Goal: Communication & Community: Answer question/provide support

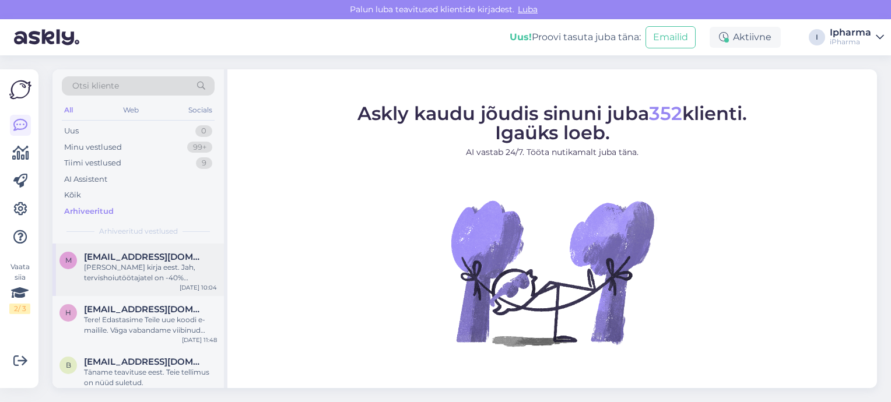
click at [114, 266] on div "[PERSON_NAME] kirja eest. Jah, tervishoiutöötajatel on -40% soodustus. Soodustu…" at bounding box center [150, 272] width 133 height 21
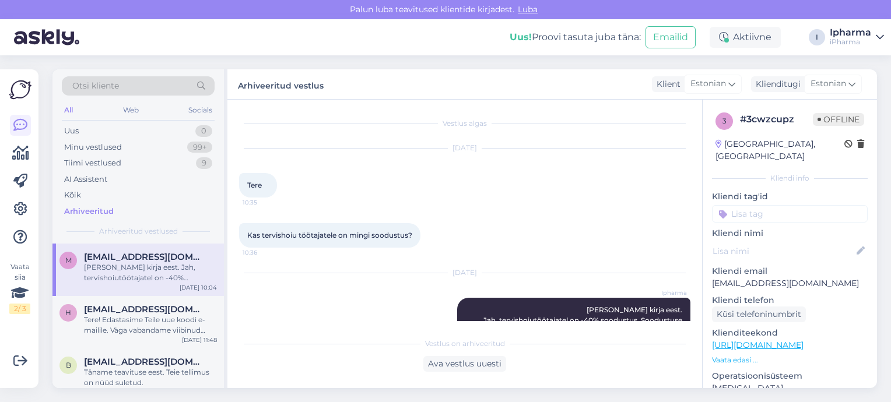
scroll to position [66, 0]
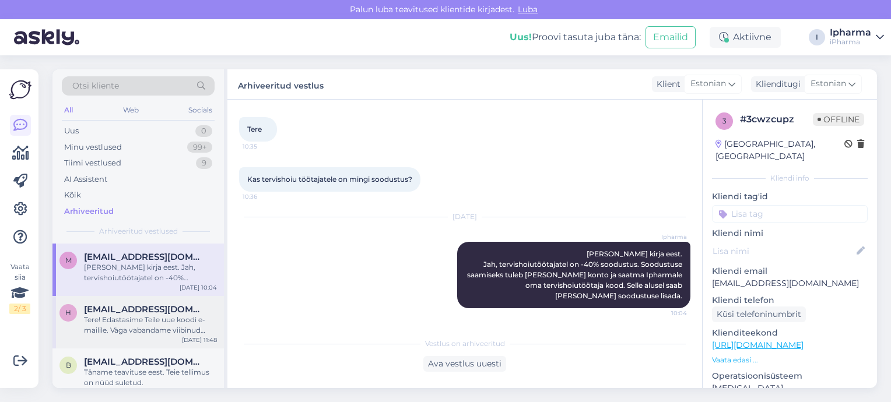
click at [124, 322] on div "Tere! Edastasime Teile uue koodi e-mailile. Väga vabandame viibinud vastuse pär…" at bounding box center [150, 325] width 133 height 21
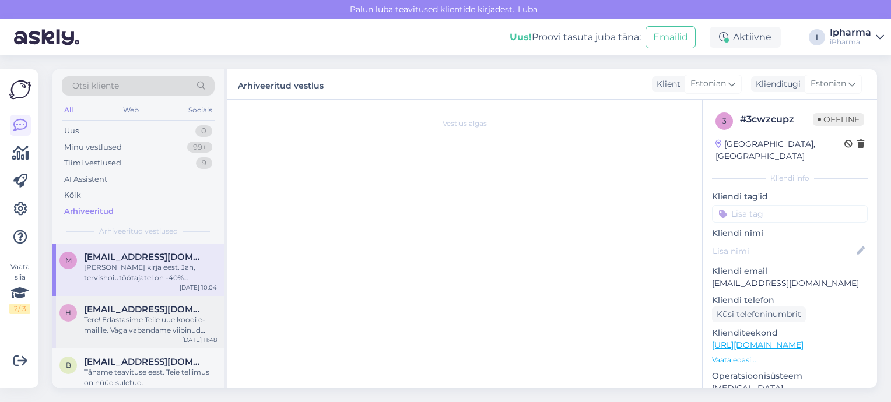
type textarea "kliendile kood saadetud e-mailie"
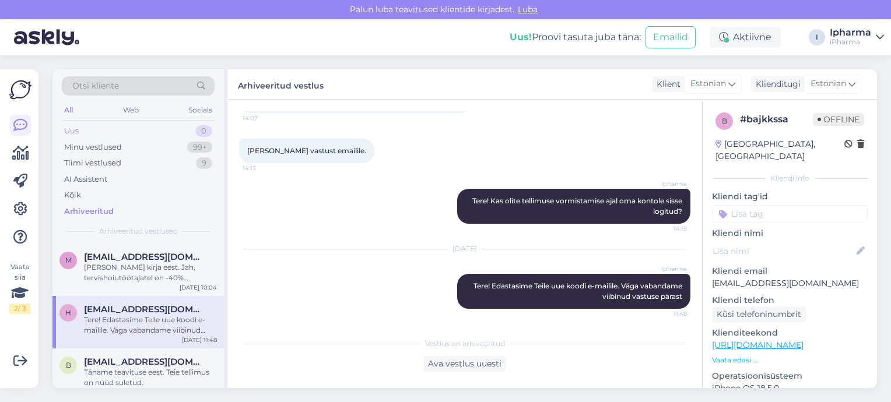
click at [117, 132] on div "Uus 0" at bounding box center [138, 131] width 153 height 16
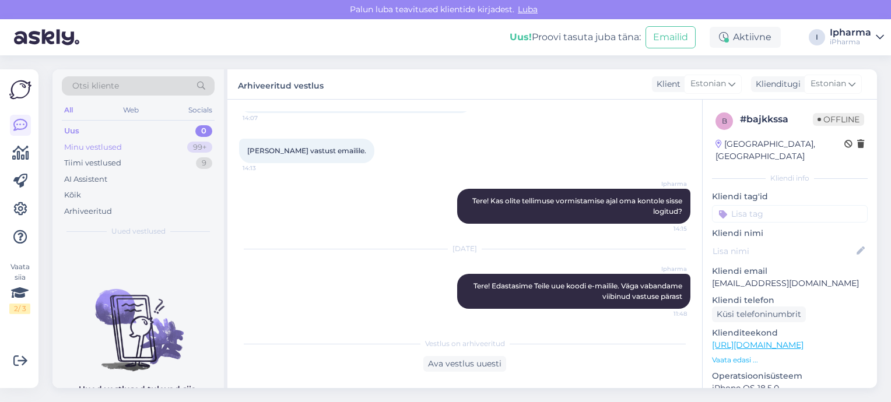
click at [113, 150] on div "Minu vestlused" at bounding box center [93, 148] width 58 height 12
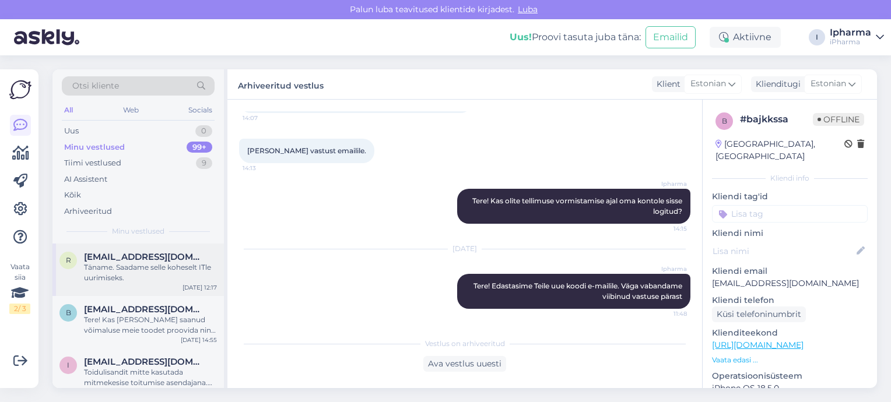
click at [135, 259] on span "[EMAIL_ADDRESS][DOMAIN_NAME]" at bounding box center [144, 257] width 121 height 10
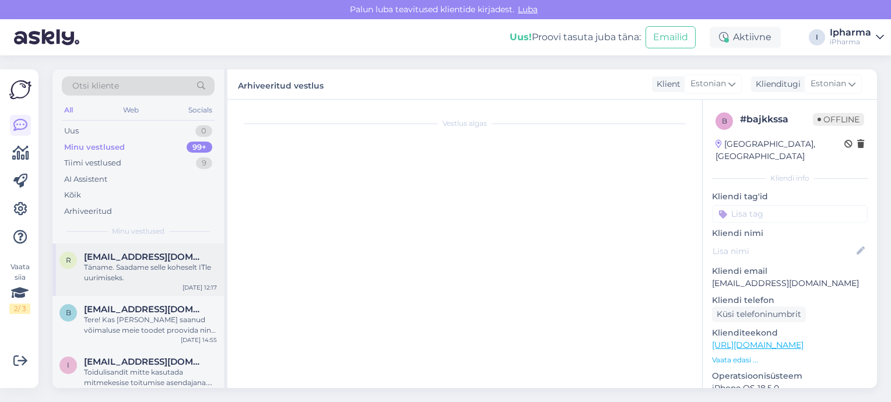
scroll to position [100, 0]
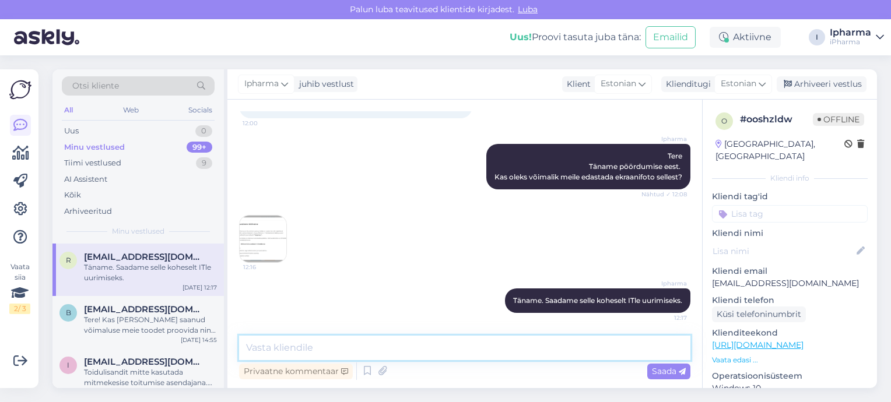
click at [285, 348] on textarea at bounding box center [464, 348] width 451 height 24
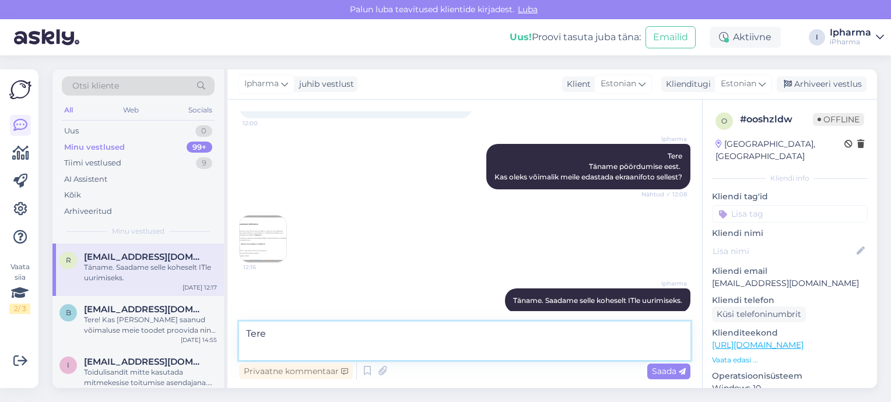
paste textarea "Kas ta sulgeb [DEMOGRAPHIC_DATA] või kerib [PERSON_NAME] ja kinnitab selle? Ma …"
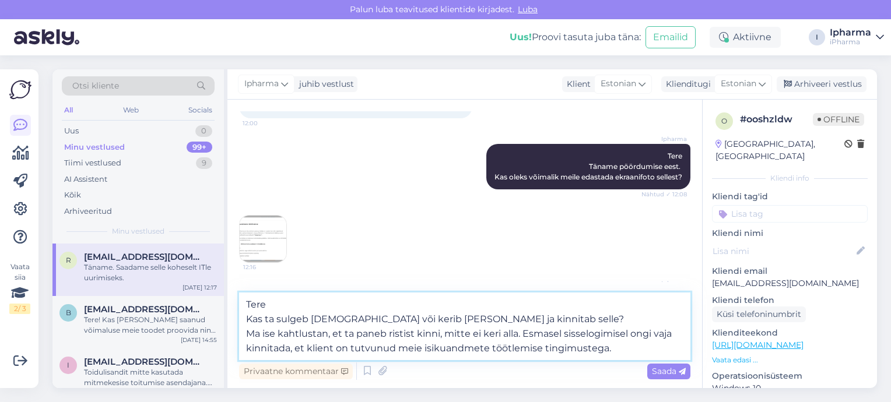
drag, startPoint x: 520, startPoint y: 334, endPoint x: 240, endPoint y: 325, distance: 280.5
click at [240, 325] on textarea "Tere Kas ta sulgeb [DEMOGRAPHIC_DATA] või kerib [PERSON_NAME] ja kinnitab selle…" at bounding box center [464, 327] width 451 height 68
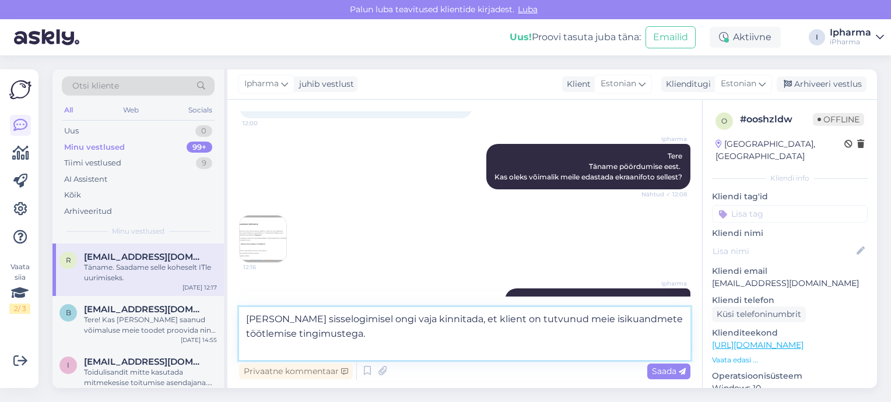
click at [378, 349] on textarea "[PERSON_NAME] sisselogimisel ongi vaja kinnitada, et klient on tutvunud meie is…" at bounding box center [464, 333] width 451 height 53
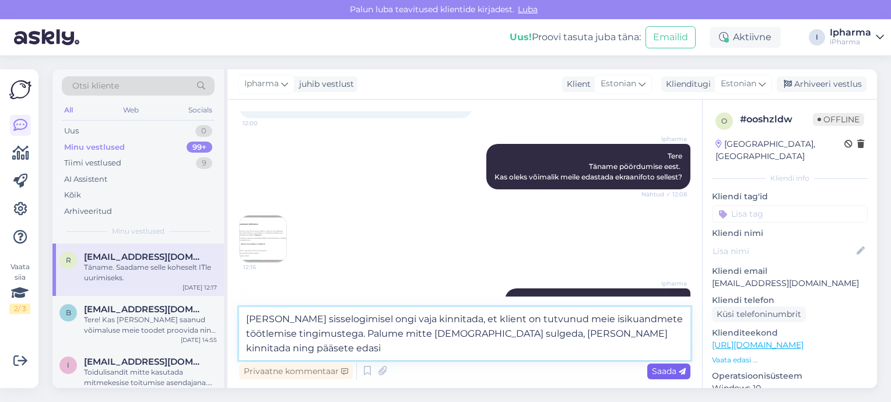
type textarea "[PERSON_NAME] sisselogimisel ongi vaja kinnitada, et klient on tutvunud meie is…"
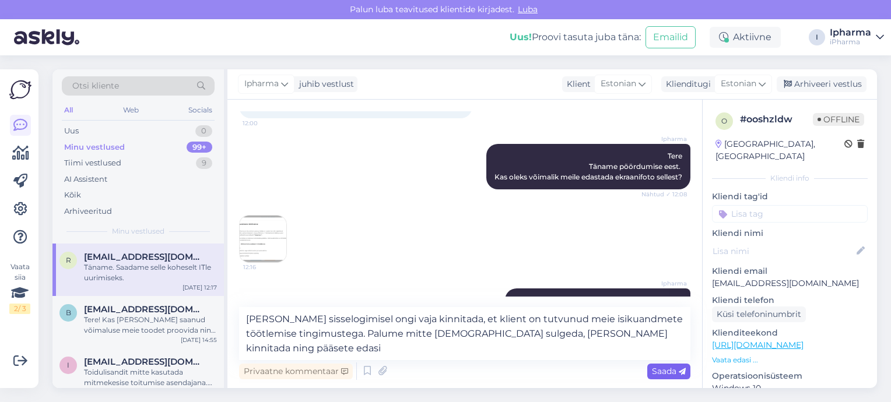
click at [674, 374] on span "Saada" at bounding box center [669, 371] width 34 height 10
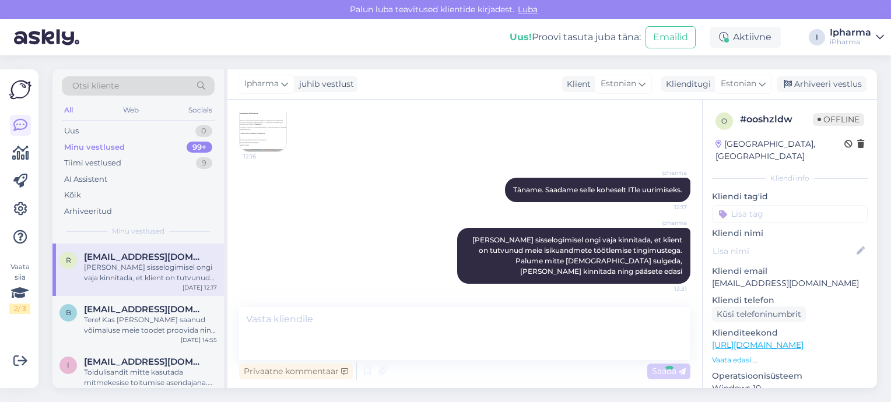
scroll to position [192, 0]
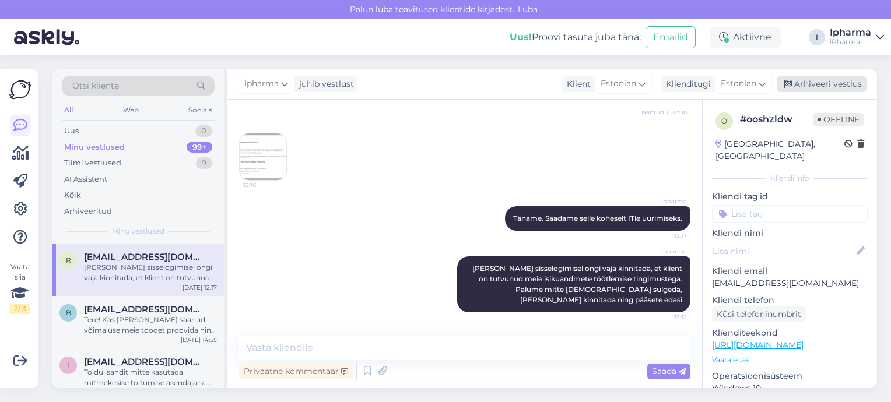
click at [822, 87] on div "Arhiveeri vestlus" at bounding box center [821, 84] width 90 height 16
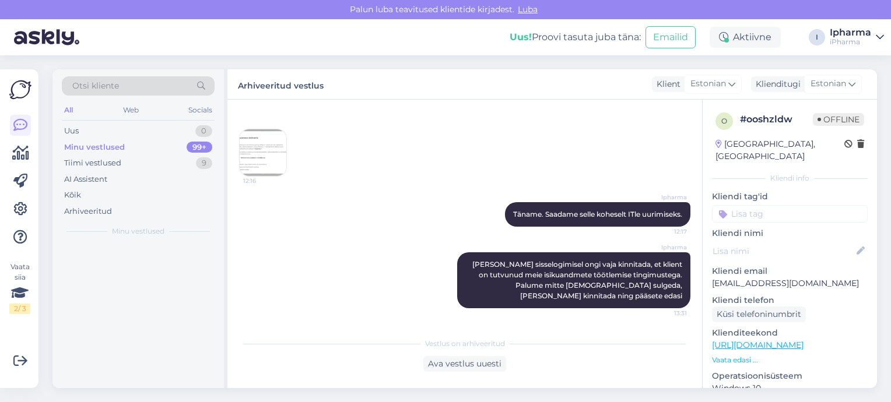
scroll to position [196, 0]
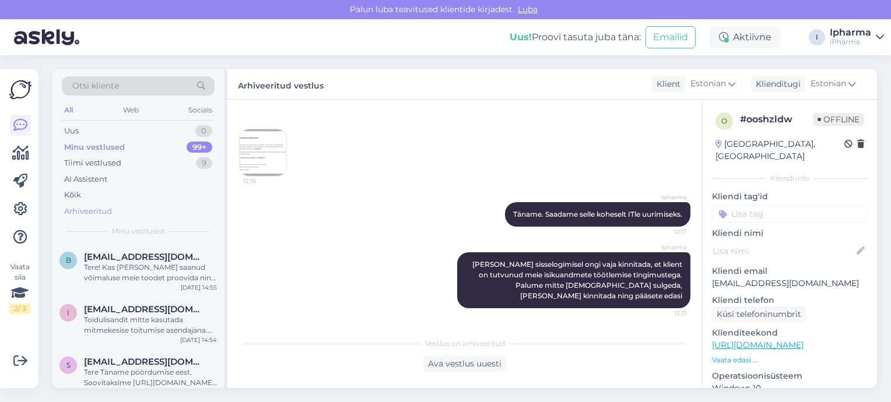
click at [114, 212] on div "Arhiveeritud" at bounding box center [138, 211] width 153 height 16
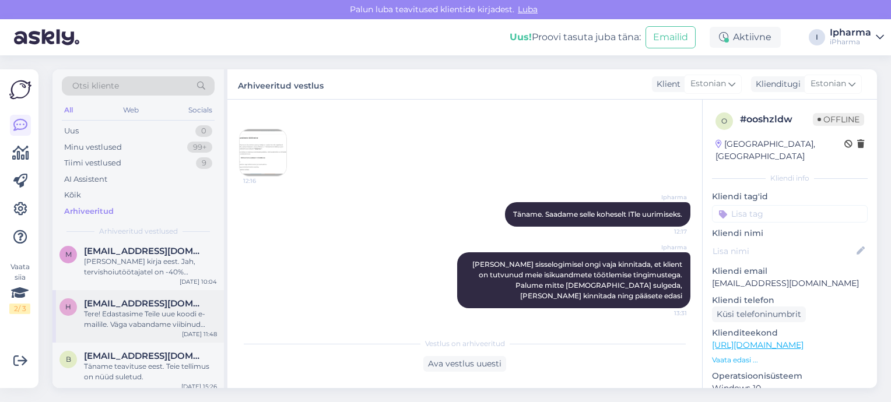
click at [170, 313] on div "Tere! Edastasime Teile uue koodi e-mailile. Väga vabandame viibinud vastuse pär…" at bounding box center [150, 319] width 133 height 21
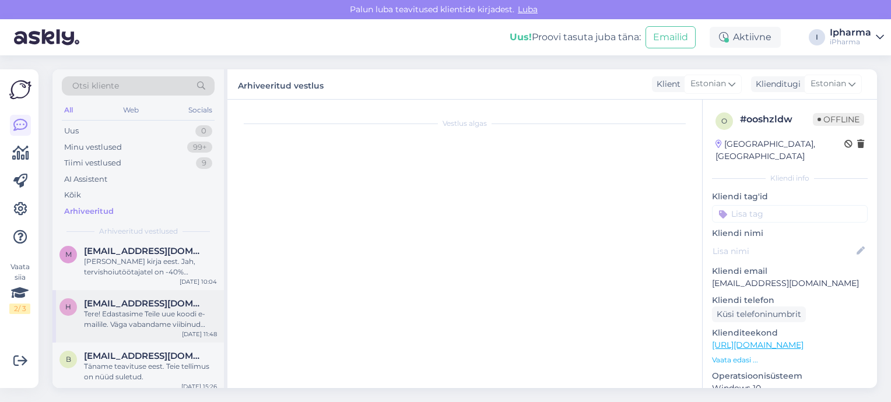
type textarea "kliendile kood saadetud e-mailie"
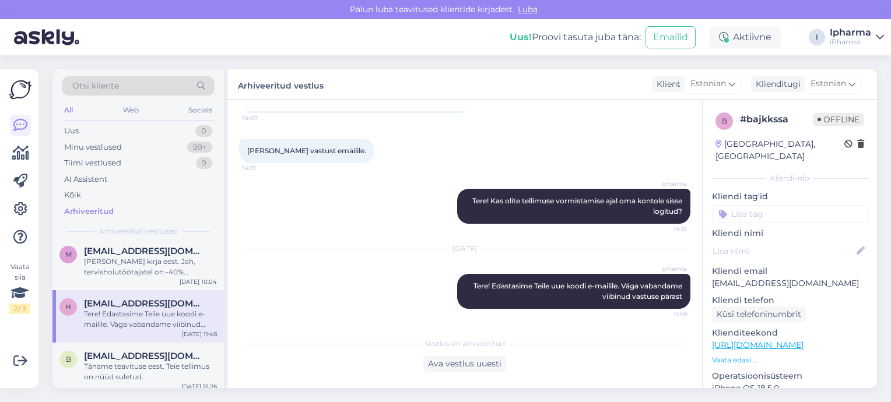
scroll to position [117, 0]
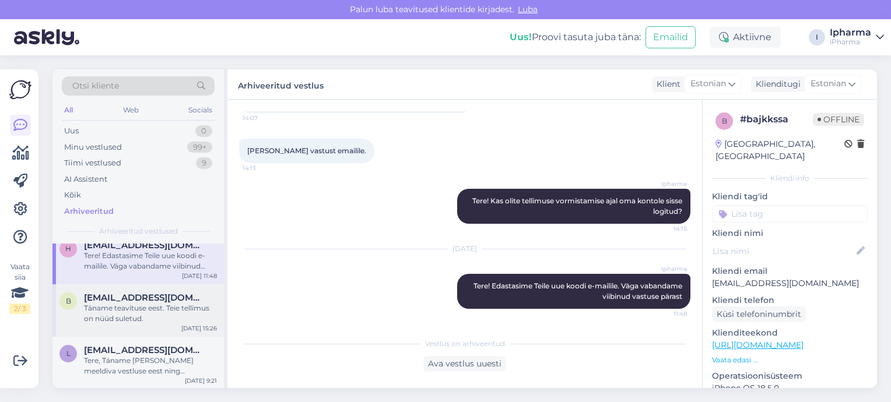
click at [152, 310] on div "Täname teavituse eest. Teie tellimus on nüüd suletud." at bounding box center [150, 313] width 133 height 21
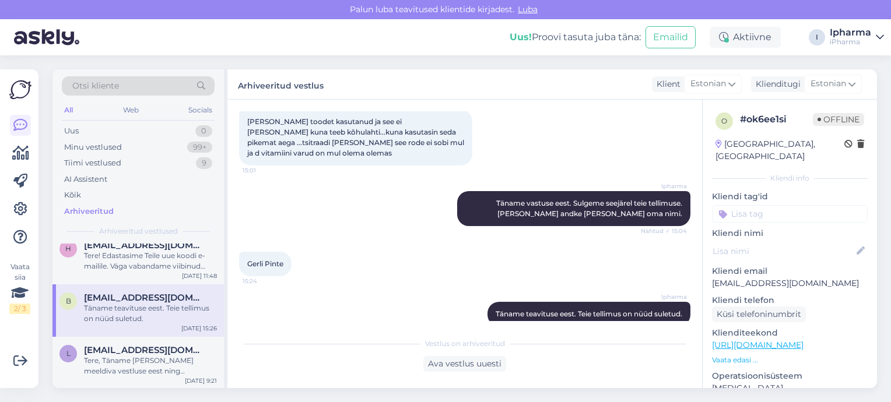
scroll to position [81, 0]
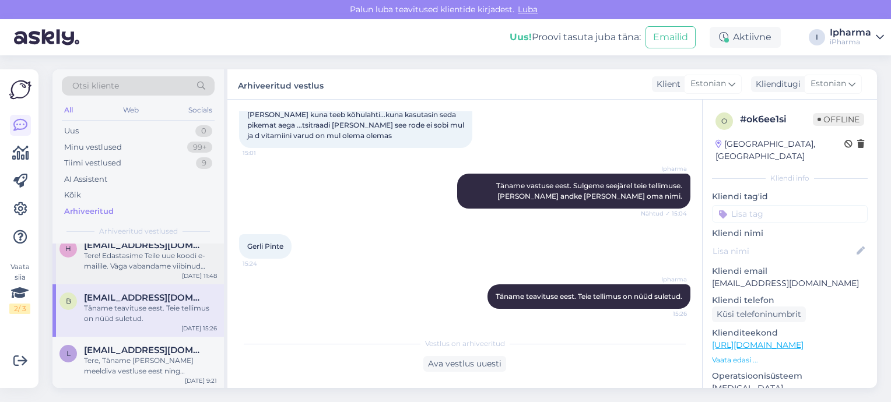
click at [166, 263] on div "Tere! Edastasime Teile uue koodi e-mailile. Väga vabandame viibinud vastuse pär…" at bounding box center [150, 261] width 133 height 21
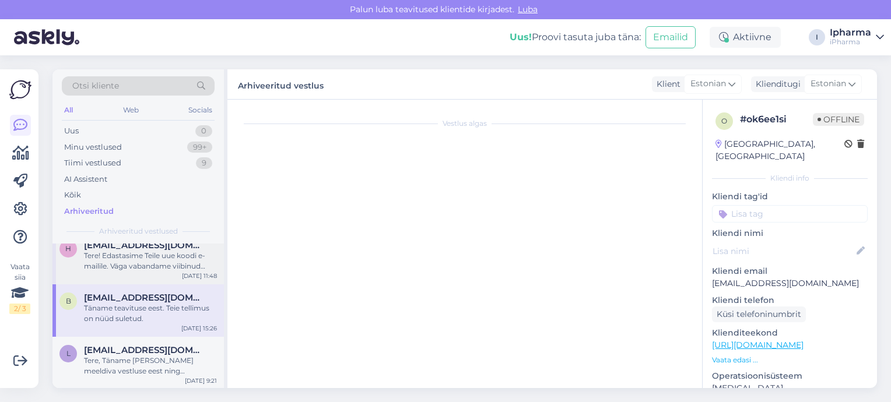
type textarea "kliendile kood saadetud e-mailie"
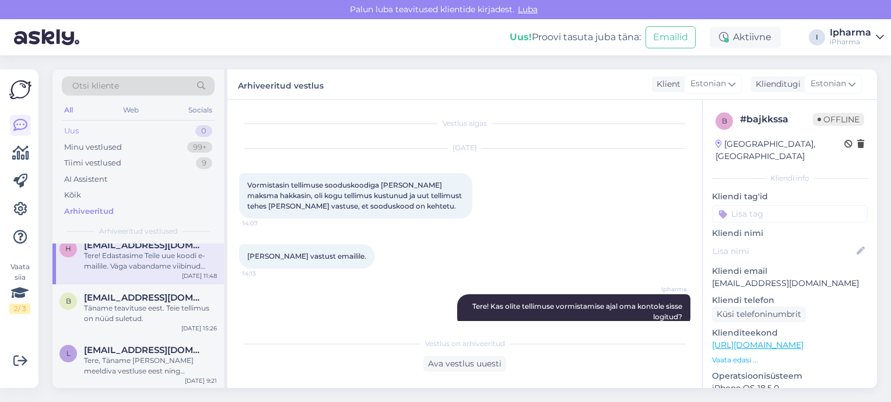
click at [110, 131] on div "Uus 0" at bounding box center [138, 131] width 153 height 16
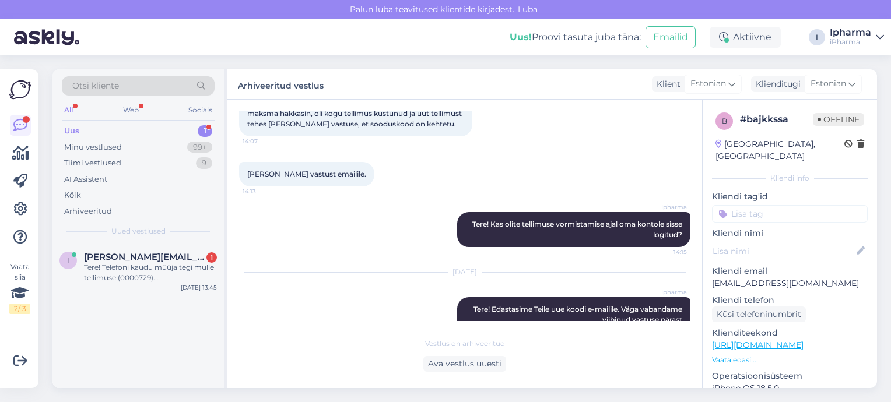
scroll to position [105, 0]
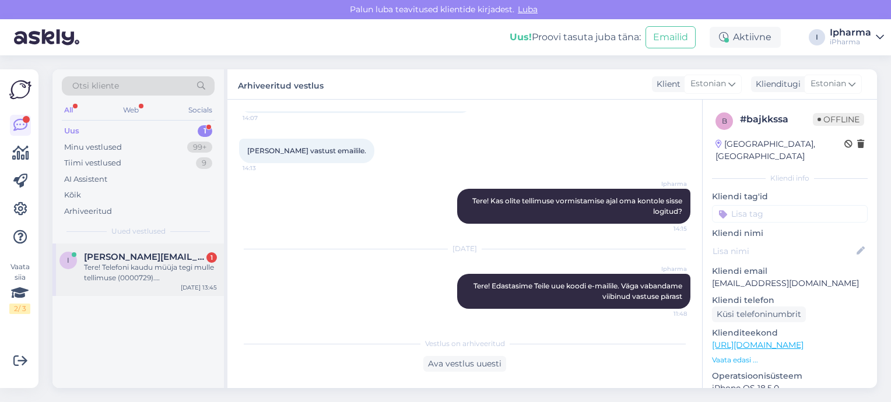
click at [155, 259] on span "[PERSON_NAME][EMAIL_ADDRESS][DOMAIN_NAME]" at bounding box center [144, 257] width 121 height 10
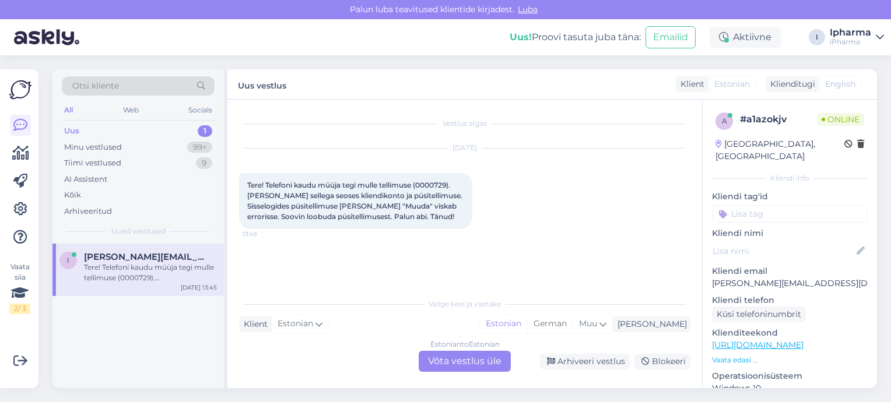
click at [429, 360] on div "Estonian to Estonian Võta vestlus üle" at bounding box center [464, 361] width 92 height 21
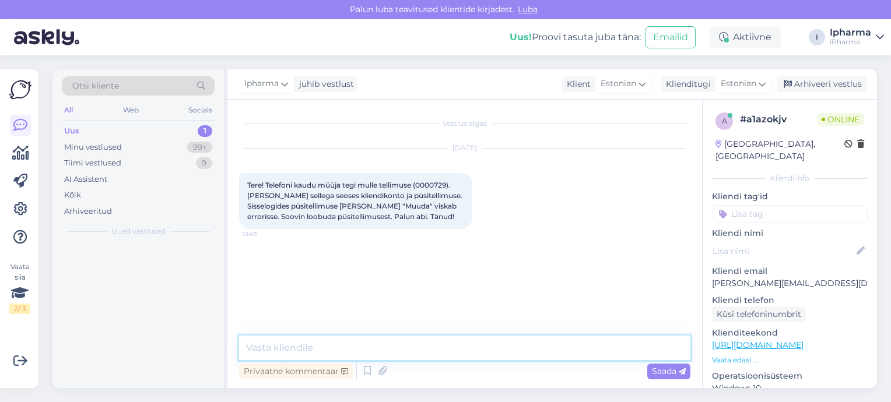
click at [417, 348] on textarea at bounding box center [464, 348] width 451 height 24
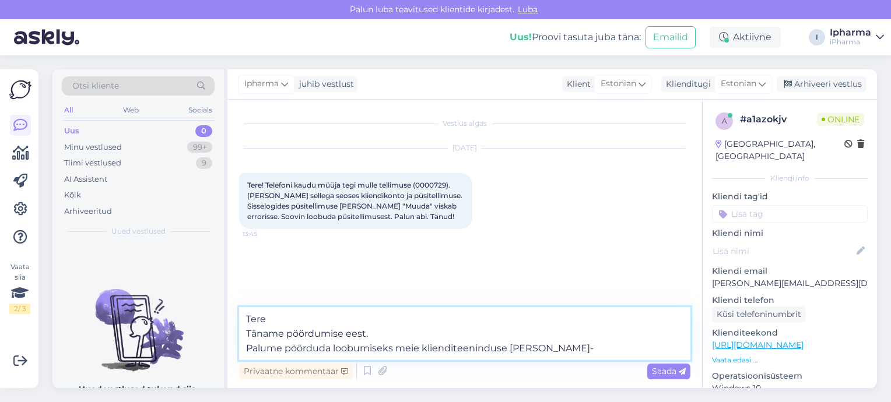
paste textarea "Klienditeenindus: 58363123"
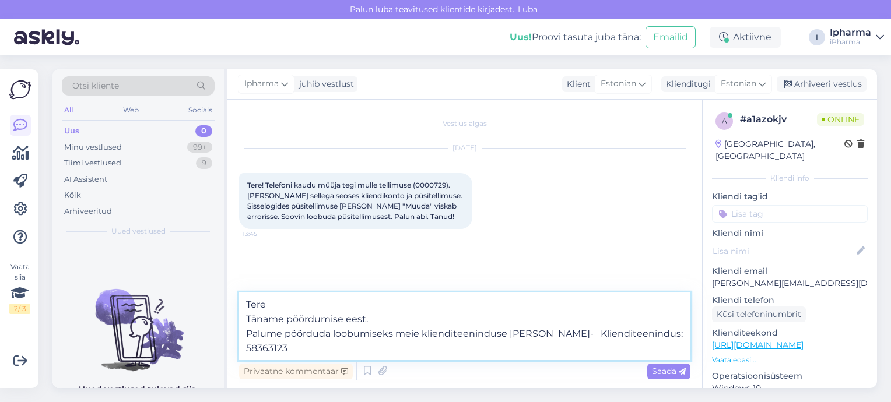
drag, startPoint x: 559, startPoint y: 334, endPoint x: 656, endPoint y: 339, distance: 96.3
click at [656, 339] on textarea "Tere Täname pöördumise eest. Palume pöörduda loobumiseks meie klienditeeninduse…" at bounding box center [464, 327] width 451 height 68
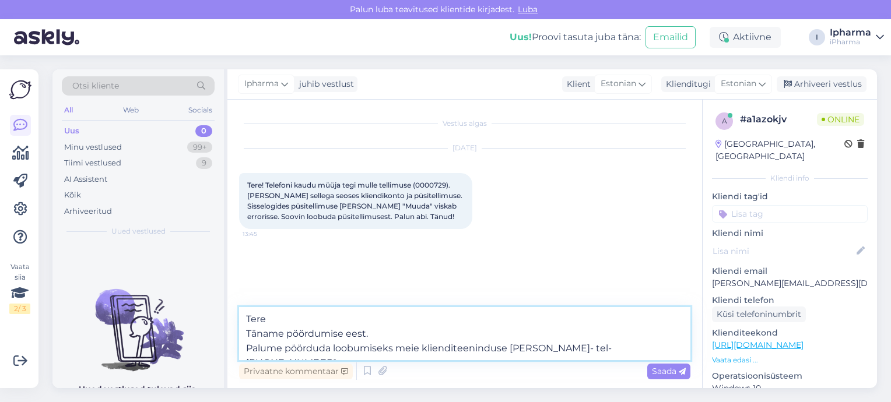
type textarea "Tere Täname pöördumise eest. Palume pöörduda loobumiseks meie klienditeeninduse…"
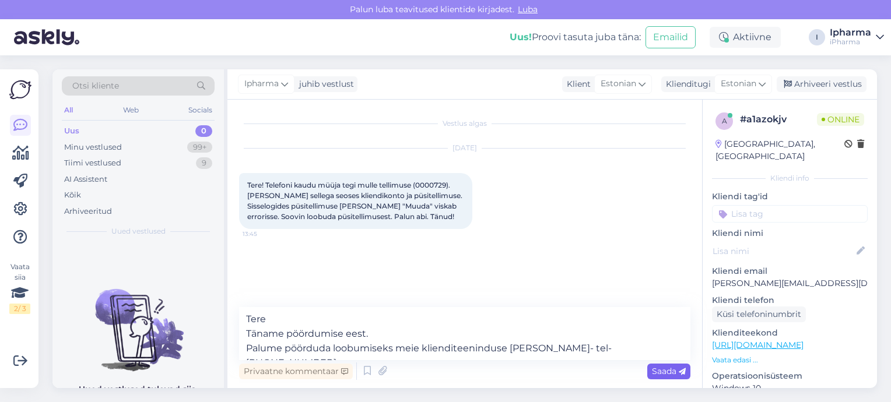
click at [664, 373] on span "Saada" at bounding box center [669, 371] width 34 height 10
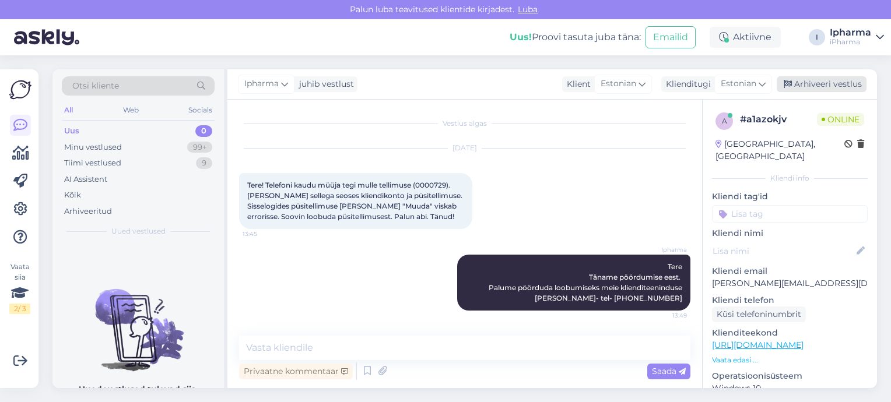
click at [812, 83] on div "Arhiveeri vestlus" at bounding box center [821, 84] width 90 height 16
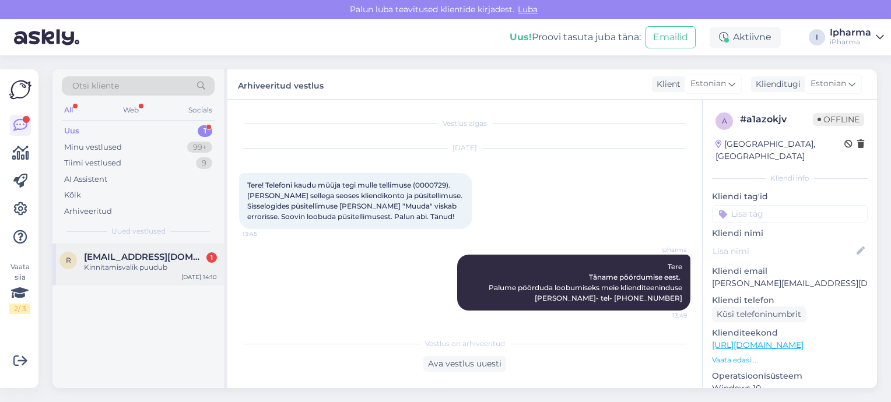
click at [144, 261] on span "[EMAIL_ADDRESS][DOMAIN_NAME]" at bounding box center [144, 257] width 121 height 10
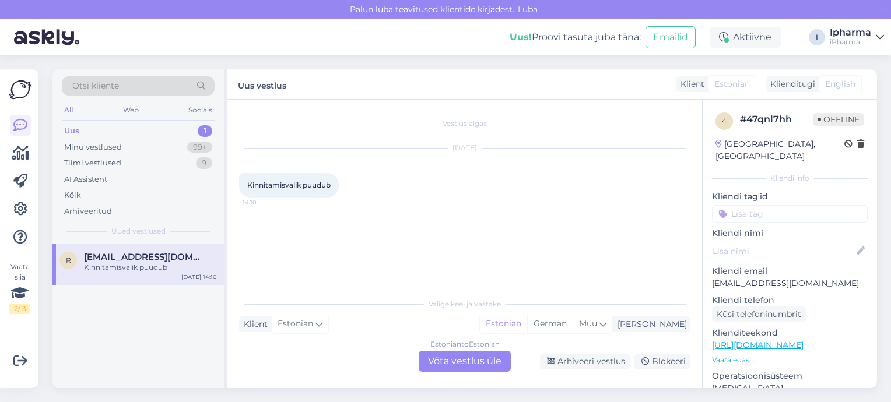
click at [447, 361] on div "Estonian to Estonian Võta vestlus üle" at bounding box center [464, 361] width 92 height 21
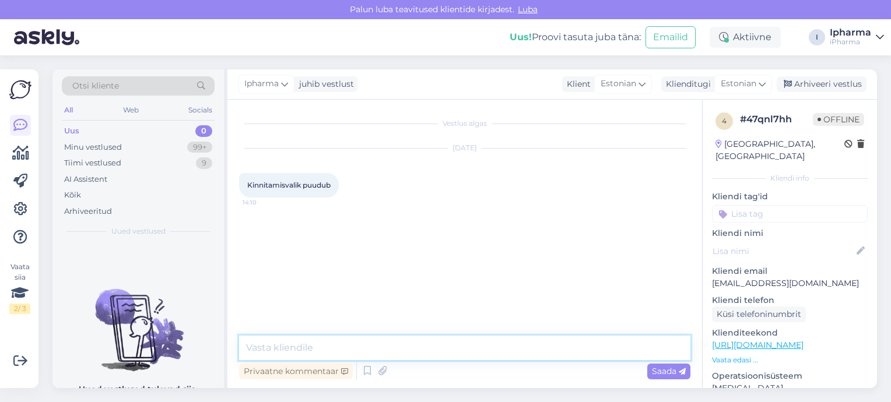
click at [333, 344] on textarea at bounding box center [464, 348] width 451 height 24
type textarea "V"
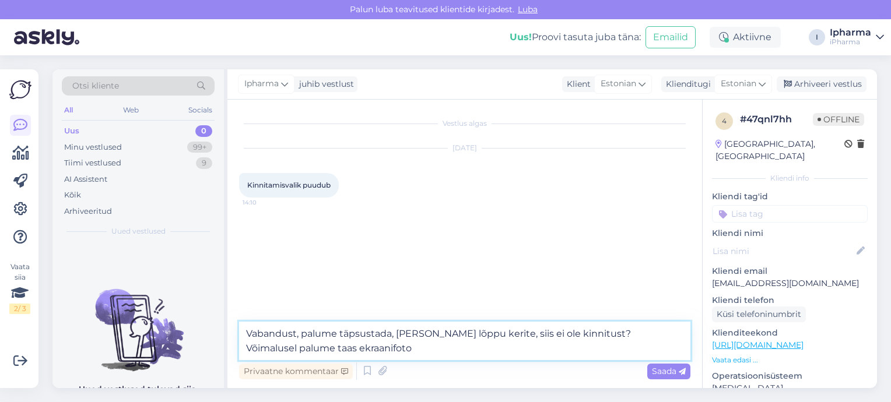
type textarea "Vabandust, palume täpsustada, [PERSON_NAME] lõppu kerite, siis ei ole kinnitust…"
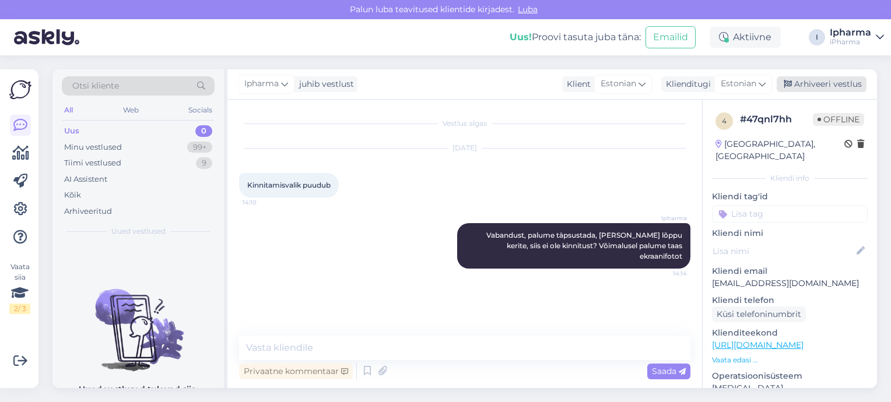
click at [785, 80] on icon at bounding box center [787, 84] width 8 height 8
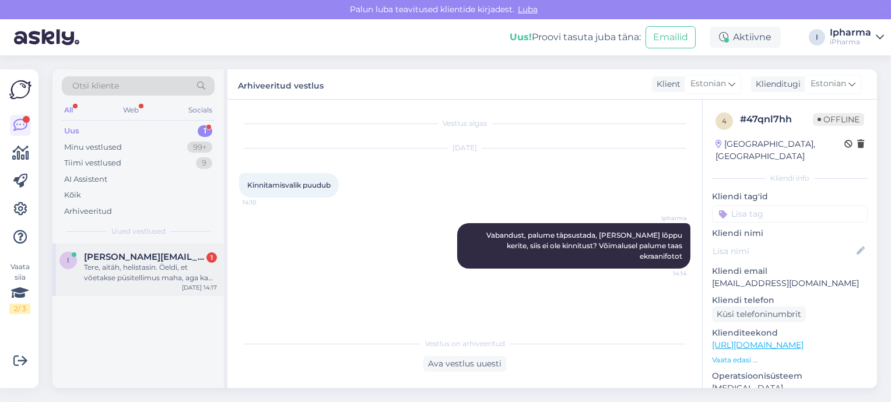
click at [153, 259] on span "[PERSON_NAME][EMAIL_ADDRESS][DOMAIN_NAME]" at bounding box center [144, 257] width 121 height 10
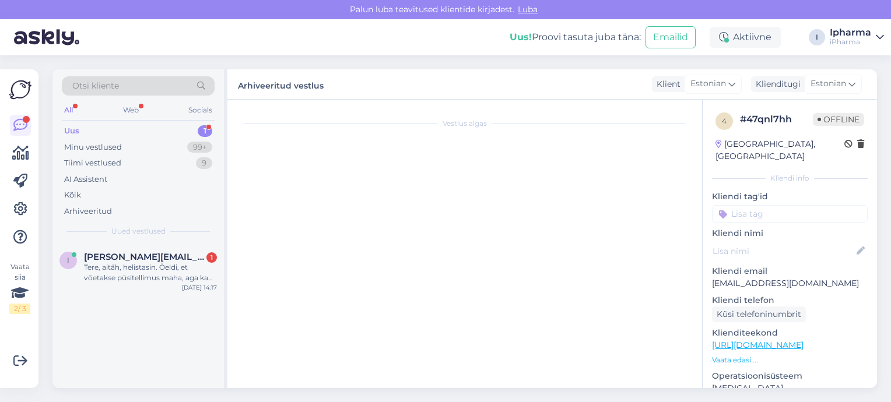
scroll to position [112, 0]
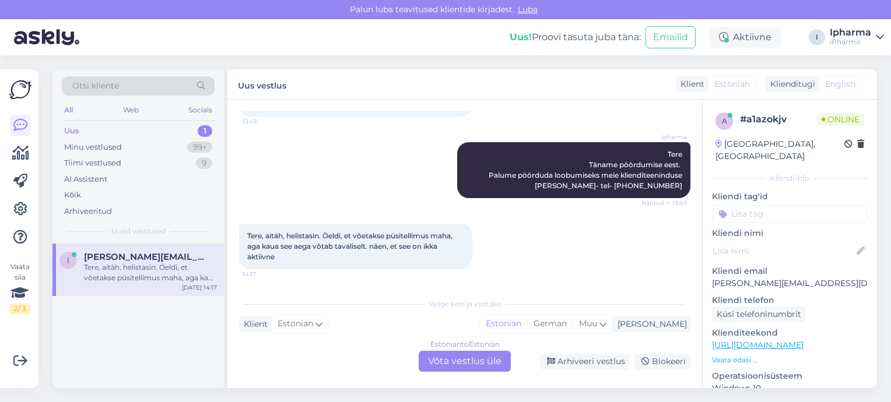
click at [435, 360] on div "Estonian to Estonian Võta vestlus üle" at bounding box center [464, 361] width 92 height 21
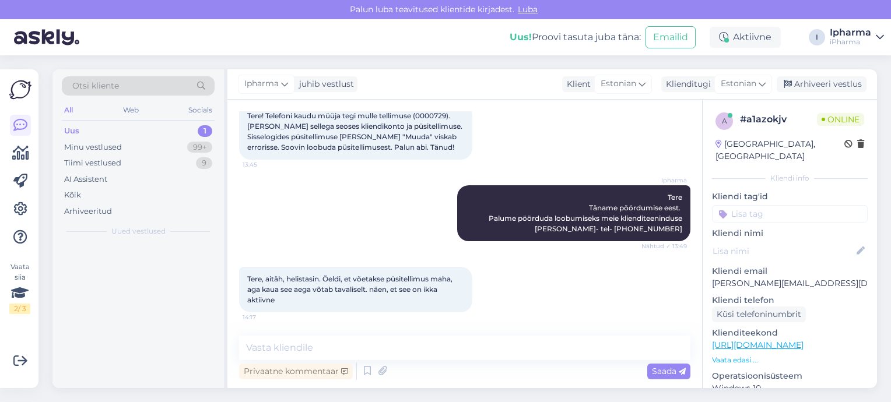
scroll to position [69, 0]
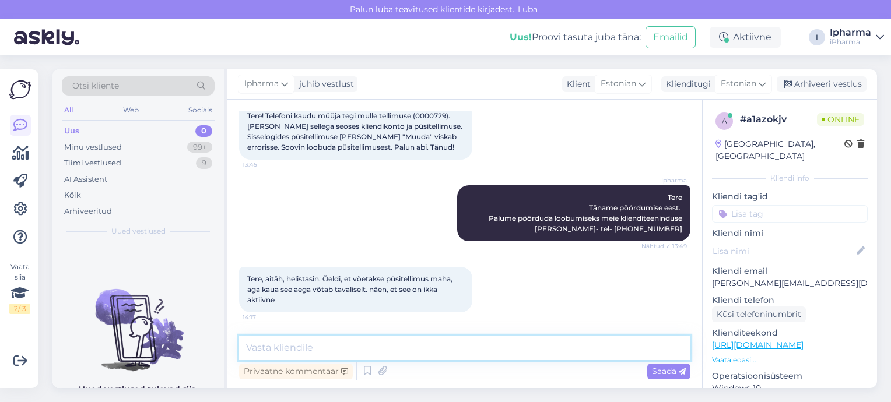
click at [397, 346] on textarea at bounding box center [464, 348] width 451 height 24
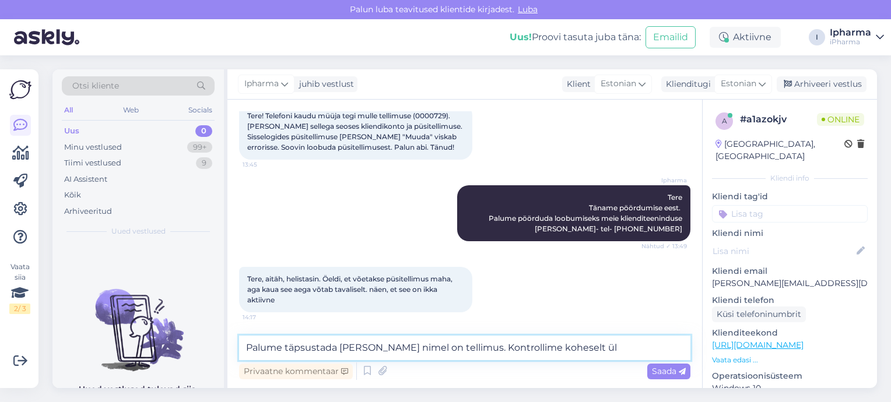
type textarea "Palume täpsustada [PERSON_NAME] nimel on tellimus. Kontrollime koheselt üle"
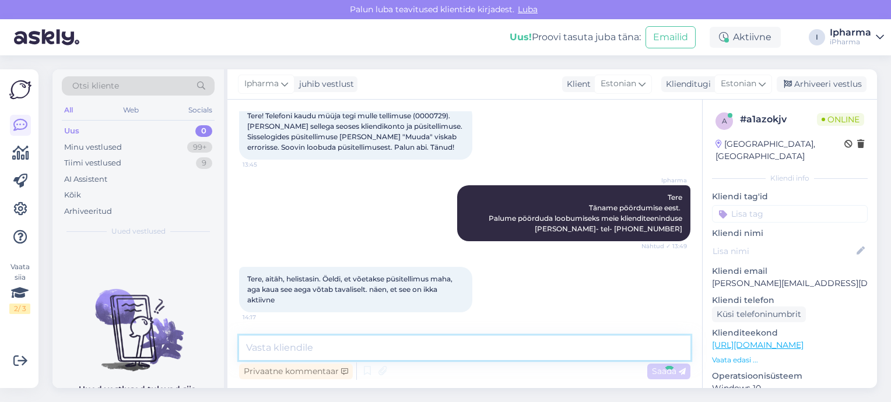
scroll to position [130, 0]
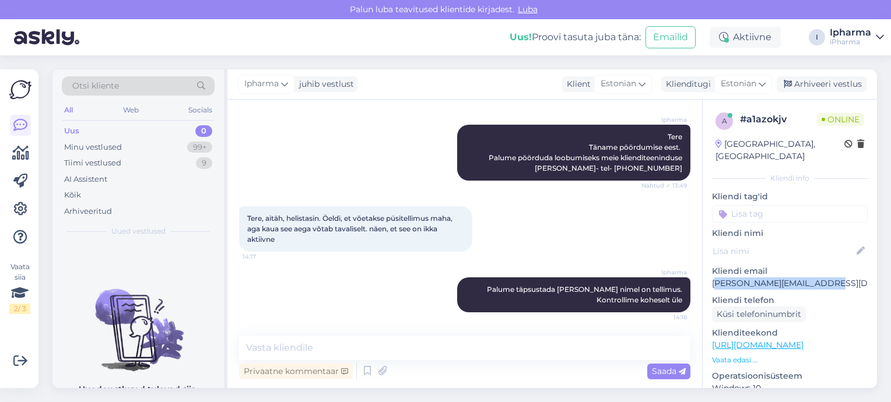
drag, startPoint x: 828, startPoint y: 272, endPoint x: 713, endPoint y: 270, distance: 114.2
click at [713, 277] on p "[PERSON_NAME][EMAIL_ADDRESS][DOMAIN_NAME]" at bounding box center [790, 283] width 156 height 12
copy p "[EMAIL_ADDRESS][DOMAIN_NAME]"
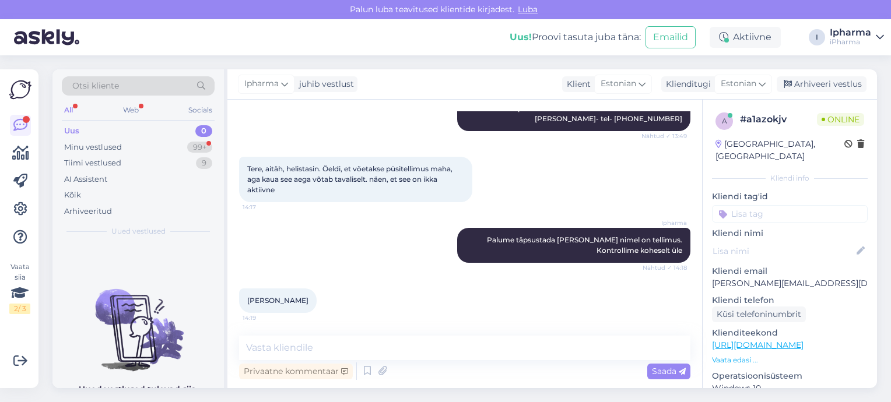
click at [797, 242] on div at bounding box center [790, 251] width 156 height 19
drag, startPoint x: 828, startPoint y: 270, endPoint x: 711, endPoint y: 267, distance: 116.6
click at [712, 277] on p "[PERSON_NAME][EMAIL_ADDRESS][DOMAIN_NAME]" at bounding box center [790, 283] width 156 height 12
copy p "[PERSON_NAME][EMAIL_ADDRESS][DOMAIN_NAME]"
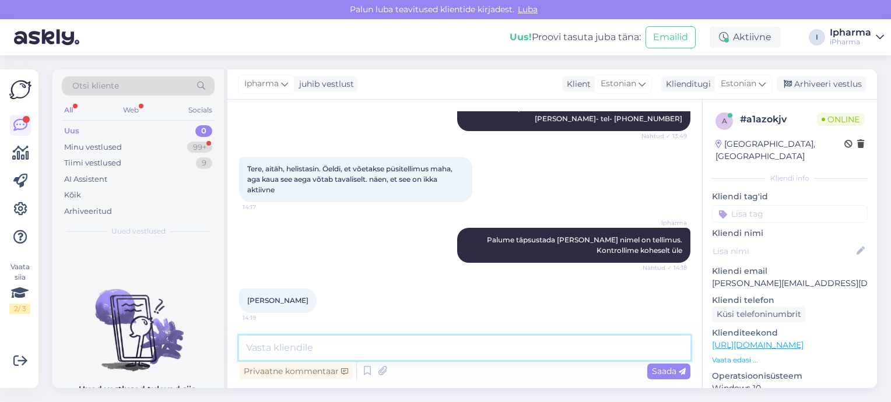
click at [357, 349] on textarea at bounding box center [464, 348] width 451 height 24
click at [420, 343] on textarea at bounding box center [464, 348] width 451 height 24
type textarea "T"
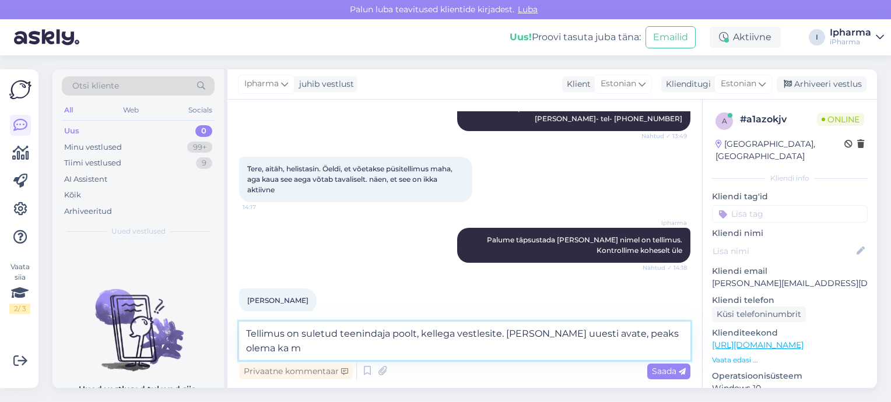
scroll to position [192, 0]
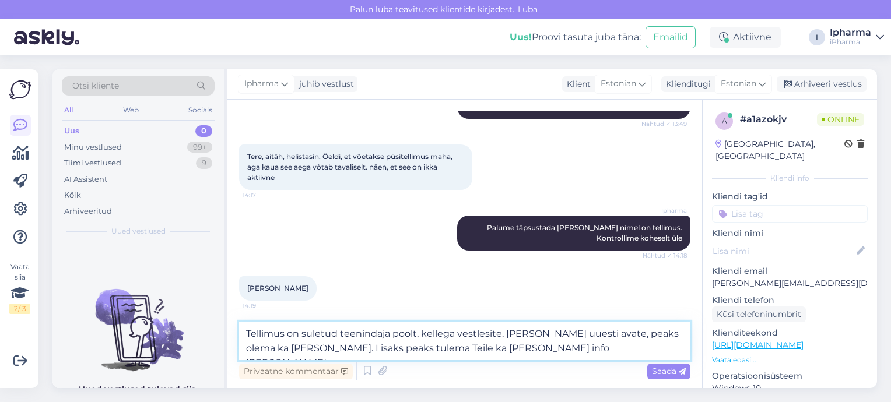
type textarea "Tellimus on suletud teenindaja poolt, kellega vestlesite. [PERSON_NAME] uuesti …"
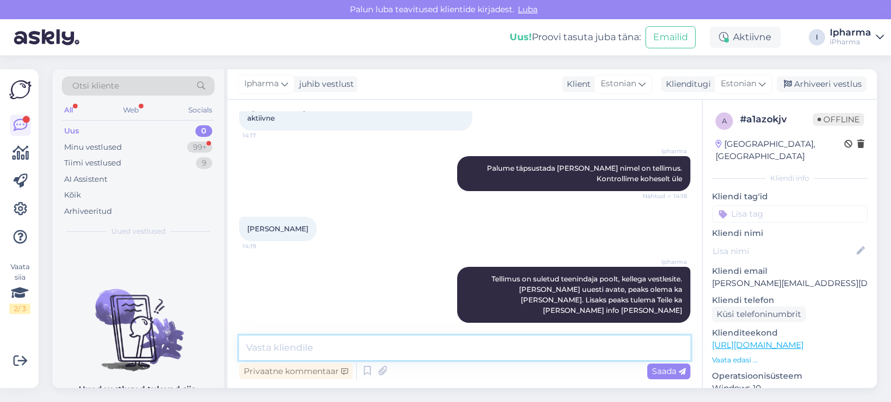
scroll to position [301, 0]
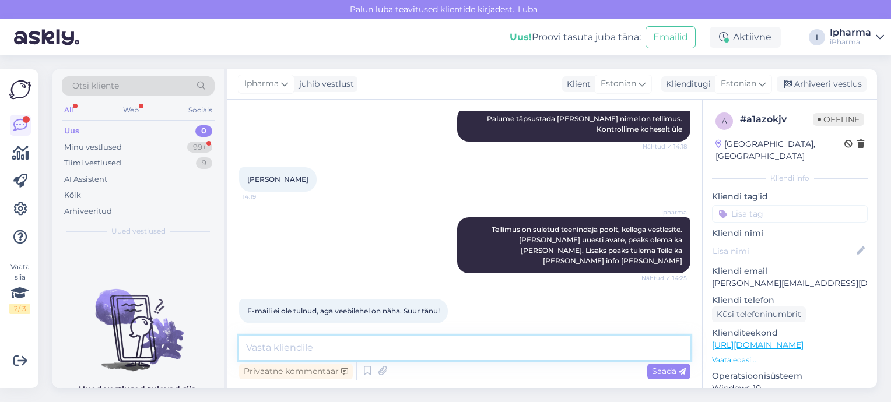
click at [418, 349] on textarea at bounding box center [464, 348] width 451 height 24
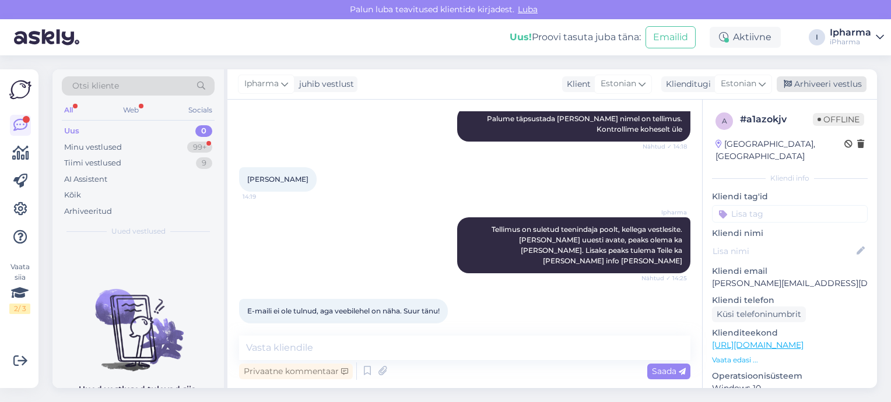
click at [795, 81] on div "Arhiveeri vestlus" at bounding box center [821, 84] width 90 height 16
